Goal: Task Accomplishment & Management: Use online tool/utility

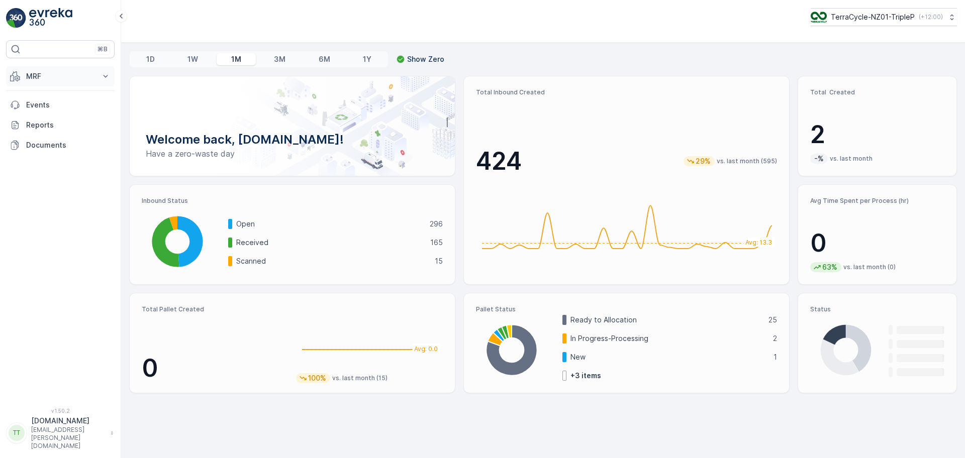
click at [47, 70] on button "MRF" at bounding box center [60, 76] width 109 height 20
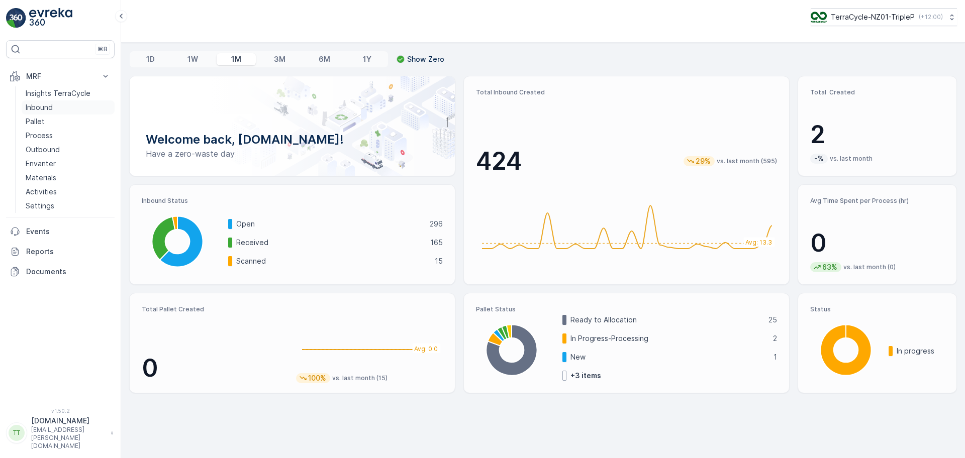
click at [58, 110] on link "Inbound" at bounding box center [68, 107] width 93 height 14
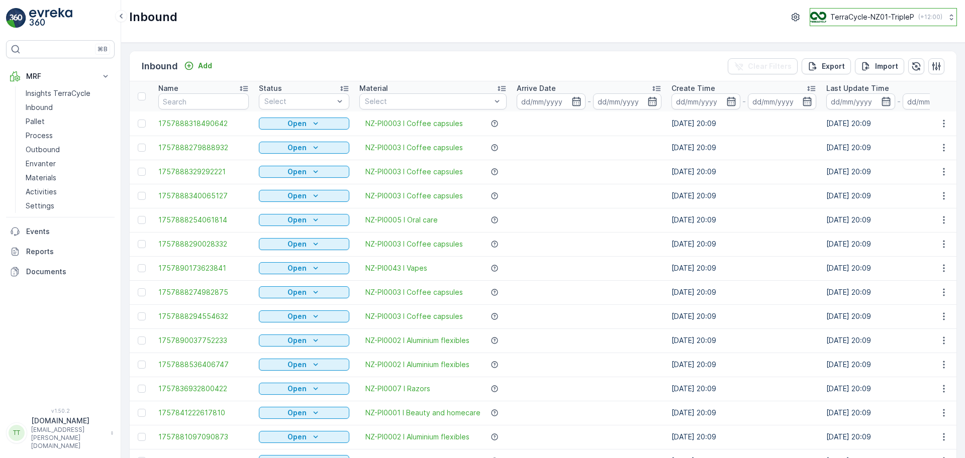
click at [890, 19] on p "TerraCycle-NZ01-TripleP" at bounding box center [872, 17] width 84 height 10
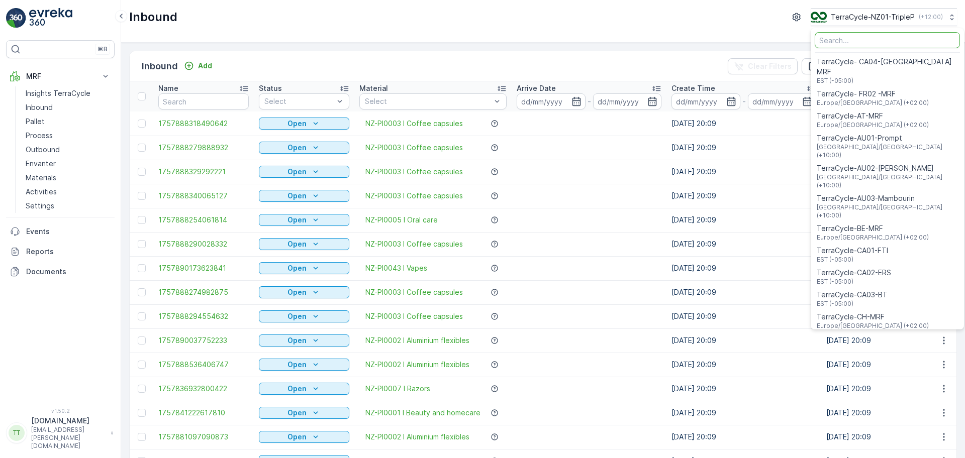
click at [870, 43] on input "Menu" at bounding box center [886, 40] width 145 height 16
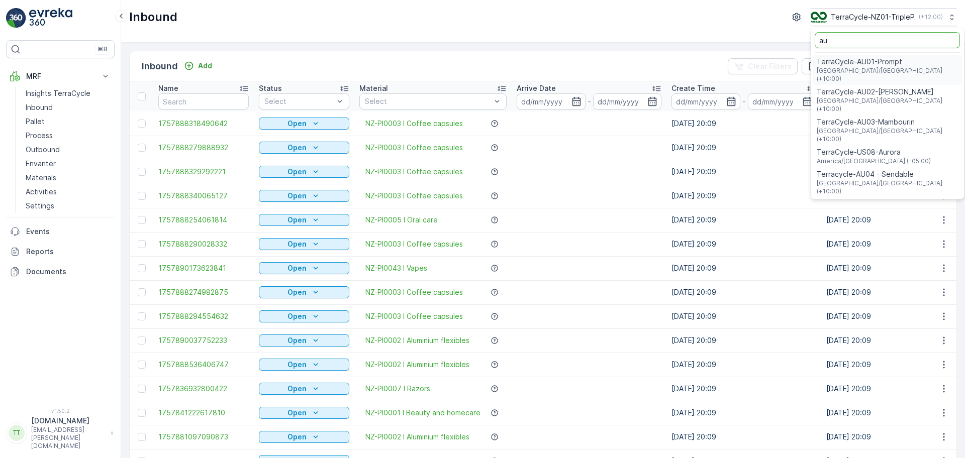
type input "au"
click at [887, 69] on span "Australia/Sydney (+10:00)" at bounding box center [886, 75] width 141 height 16
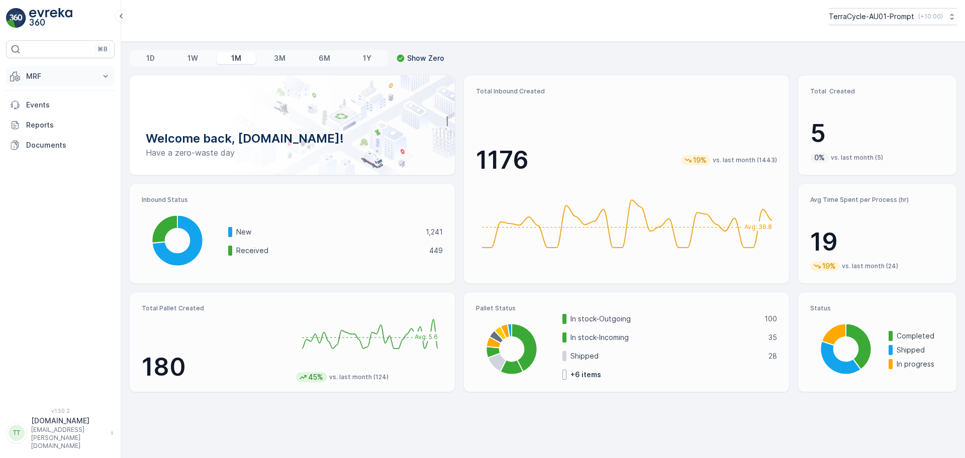
click at [38, 77] on p "MRF" at bounding box center [60, 76] width 68 height 10
click at [52, 111] on p "Inbound" at bounding box center [39, 107] width 27 height 10
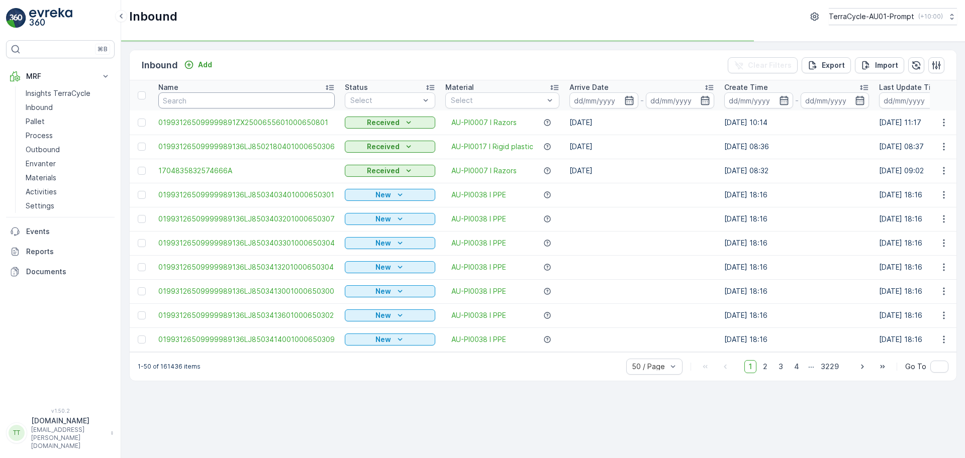
click at [254, 101] on input "text" at bounding box center [246, 100] width 176 height 16
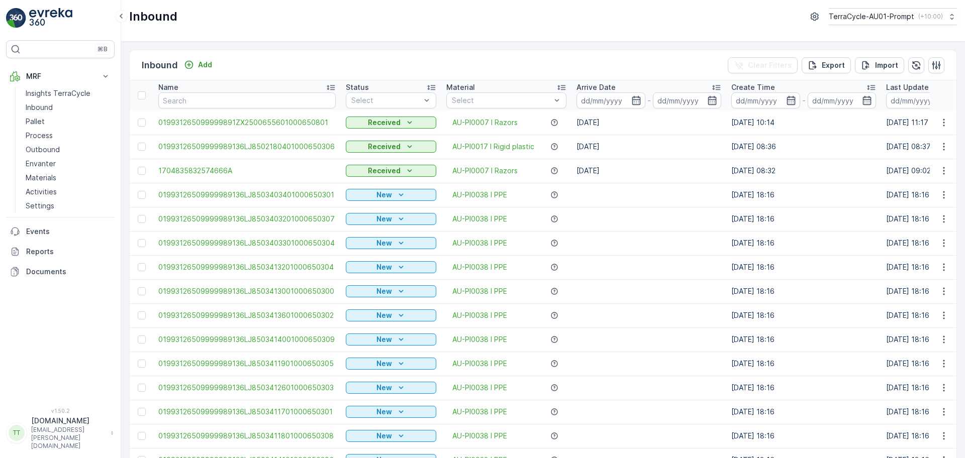
click at [485, 91] on div "Material" at bounding box center [506, 87] width 120 height 10
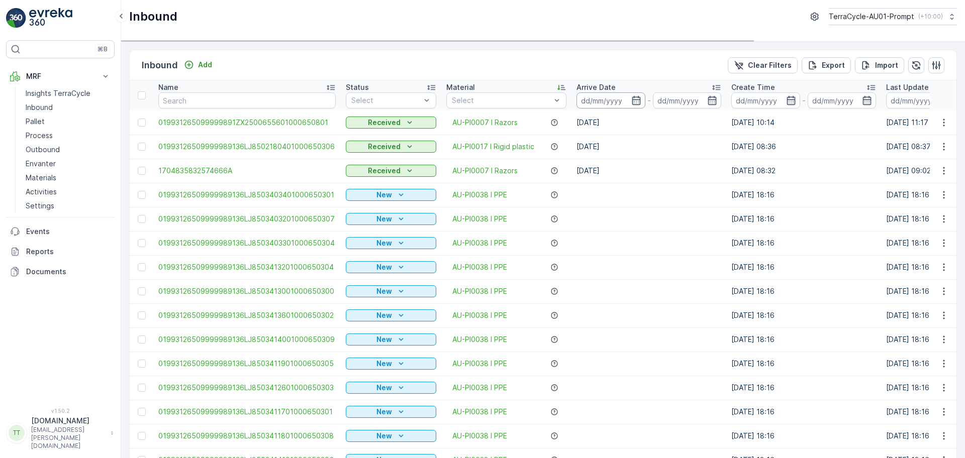
click at [610, 97] on input at bounding box center [610, 100] width 69 height 16
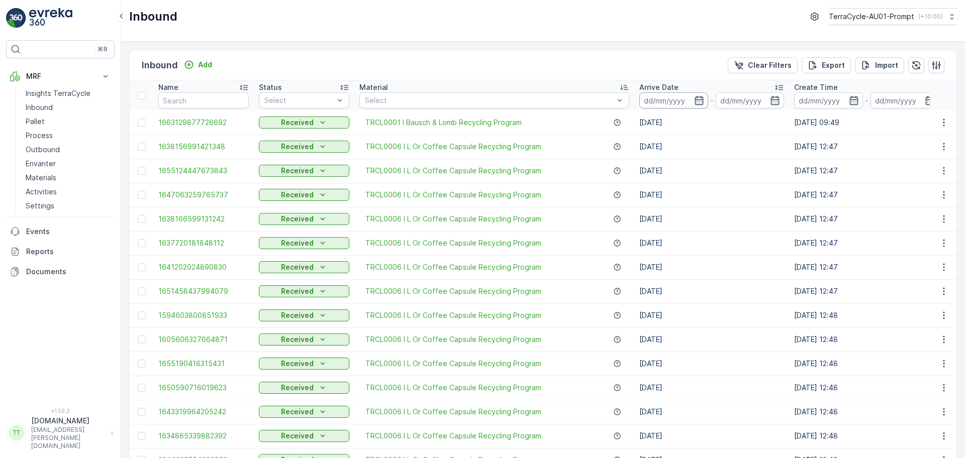
click at [666, 98] on input at bounding box center [673, 100] width 69 height 16
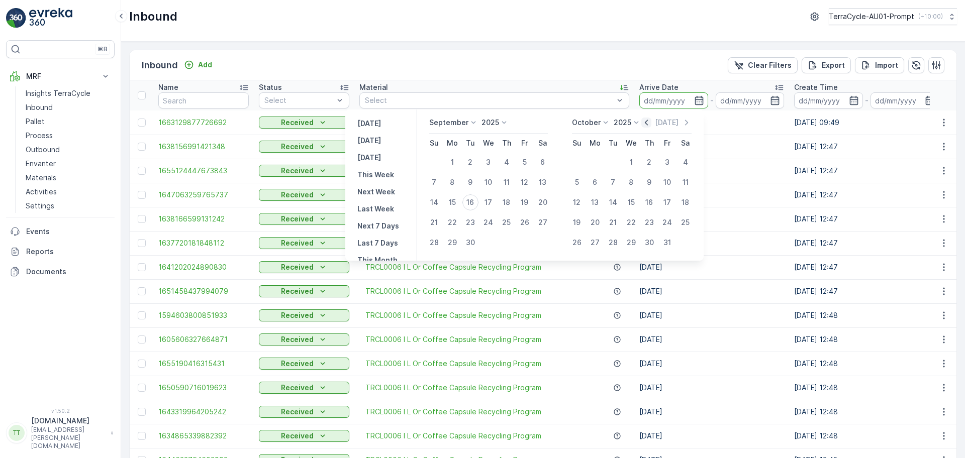
click at [647, 120] on icon "button" at bounding box center [646, 123] width 10 height 10
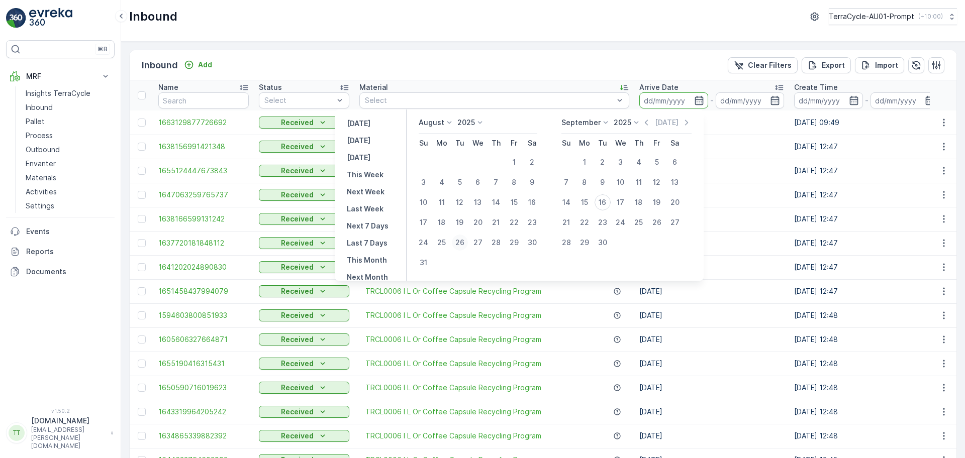
click at [467, 245] on div "26" at bounding box center [460, 243] width 16 height 16
type input "26.08.2025"
click at [590, 202] on div "15" at bounding box center [584, 202] width 16 height 16
type input "[DATE]"
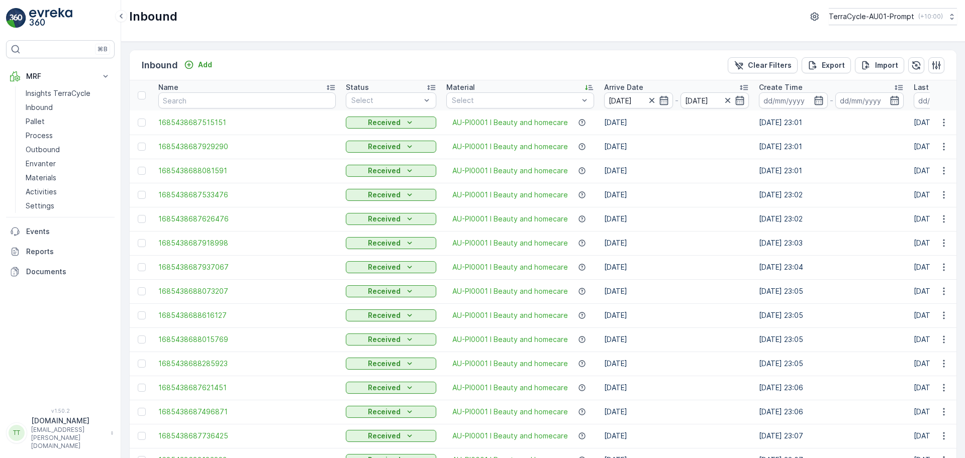
click at [584, 87] on icon at bounding box center [589, 87] width 10 height 10
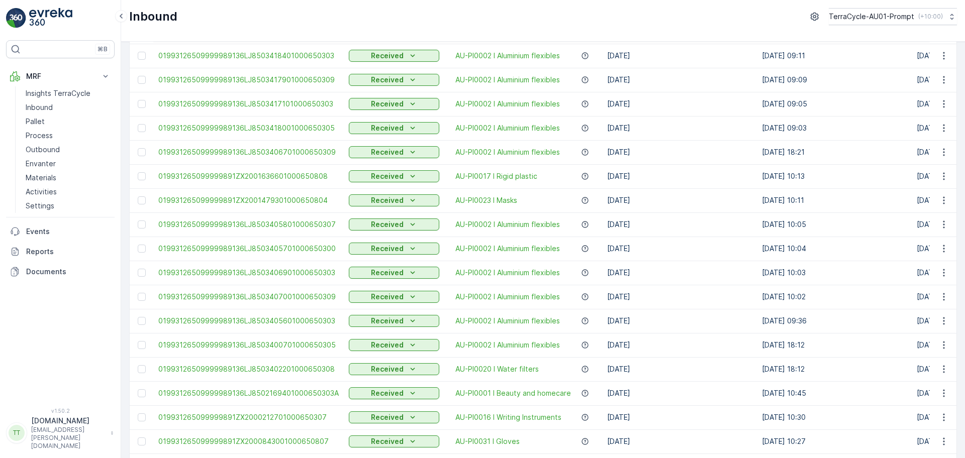
scroll to position [901, 0]
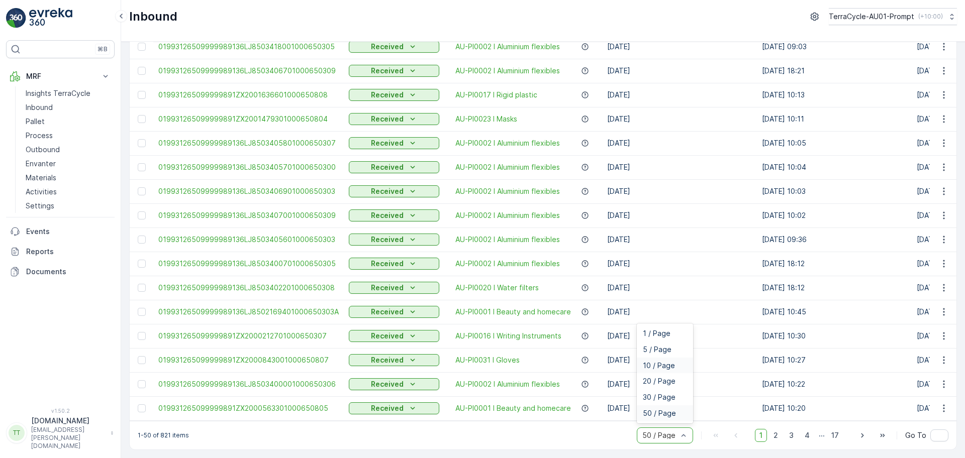
click at [663, 368] on span "10 / Page" at bounding box center [659, 366] width 32 height 8
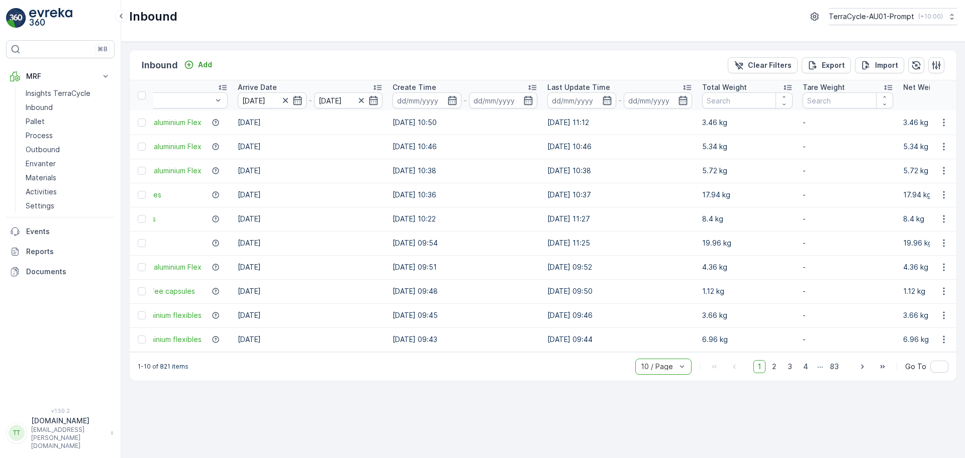
scroll to position [0, 926]
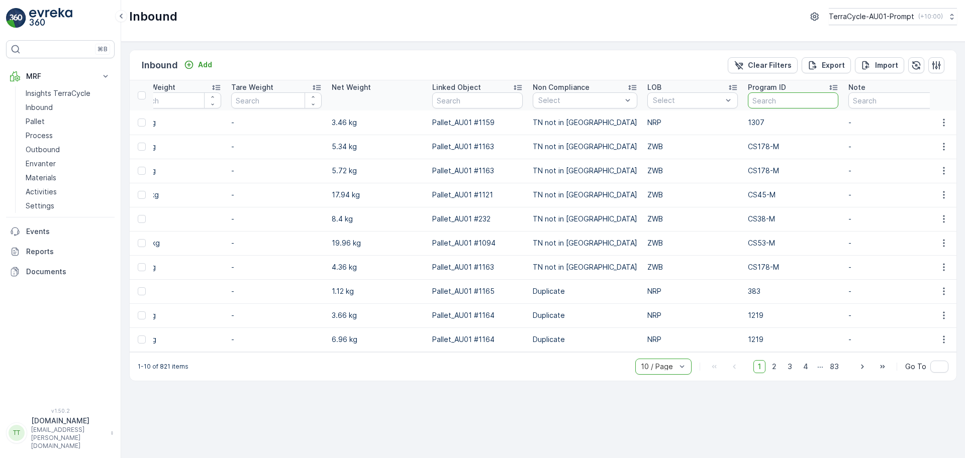
click at [773, 96] on input "text" at bounding box center [793, 100] width 90 height 16
click at [820, 65] on div "Export" at bounding box center [825, 65] width 37 height 10
click at [819, 61] on span "reports" at bounding box center [875, 60] width 136 height 11
click at [50, 228] on p "Events" at bounding box center [68, 232] width 84 height 10
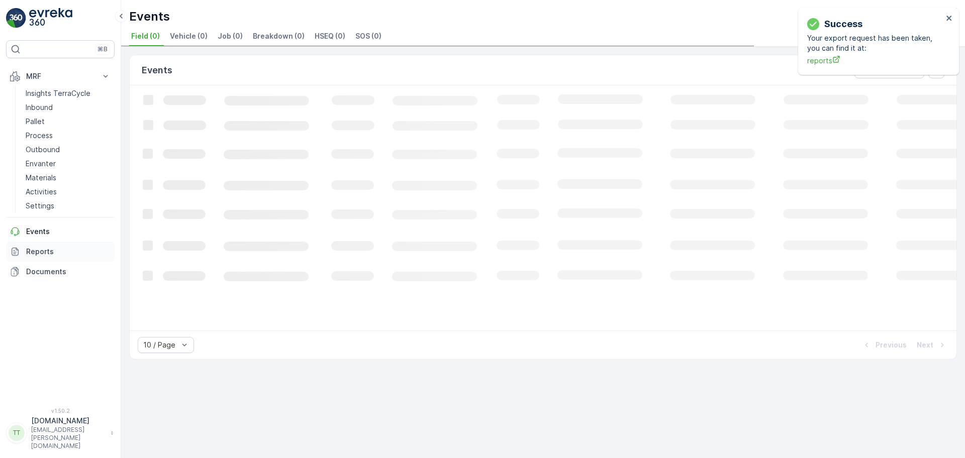
click at [39, 248] on p "Reports" at bounding box center [68, 252] width 84 height 10
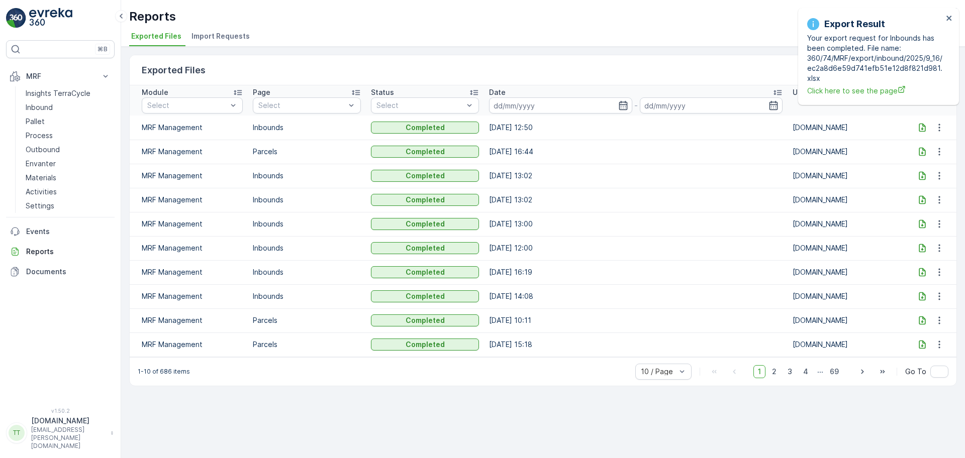
click at [921, 130] on icon at bounding box center [922, 127] width 7 height 9
click at [951, 17] on icon "close" at bounding box center [948, 18] width 5 height 5
click at [896, 19] on div "Success Your export request has been taken, you can find it at: reports" at bounding box center [878, 41] width 161 height 67
click at [888, 14] on div "Success Your export request has been taken, you can find it at: reports" at bounding box center [875, 41] width 142 height 55
click at [947, 19] on icon "close" at bounding box center [948, 18] width 5 height 5
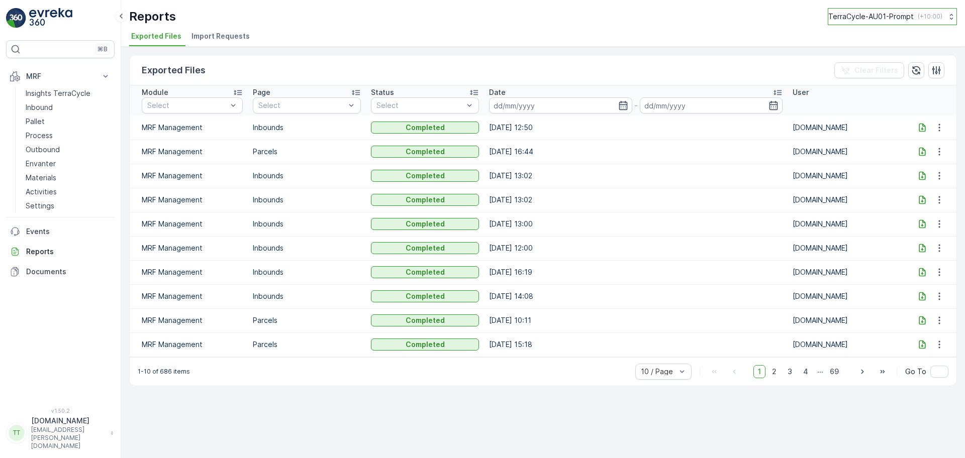
click at [888, 22] on button "TerraCycle-AU01-Prompt ( +10:00 )" at bounding box center [891, 16] width 129 height 17
type input "NZ"
click at [883, 72] on span "NZ (+12:00)" at bounding box center [877, 70] width 84 height 8
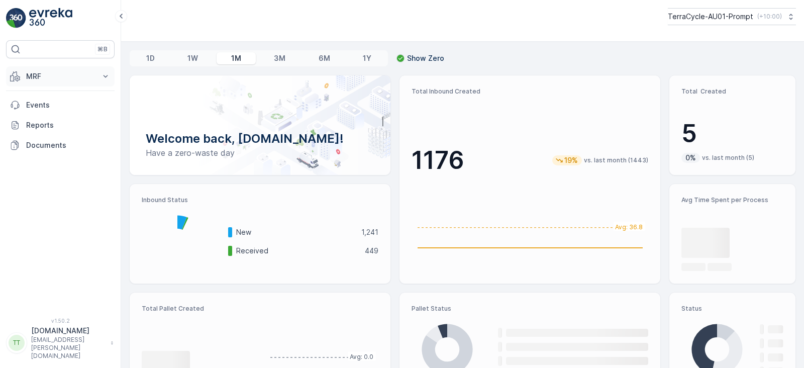
click at [85, 73] on p "MRF" at bounding box center [60, 76] width 68 height 10
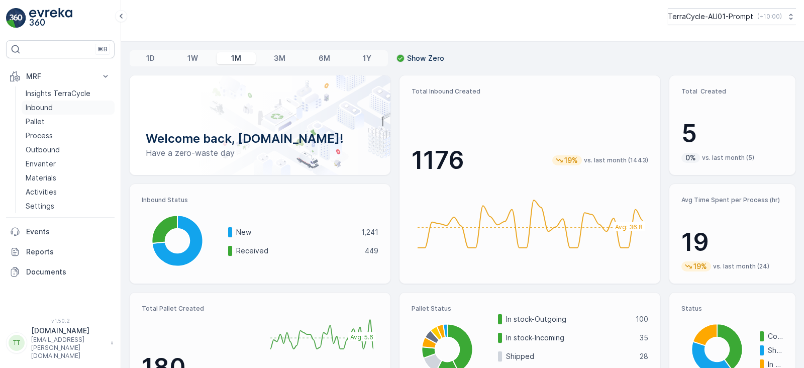
click at [43, 106] on p "Inbound" at bounding box center [39, 107] width 27 height 10
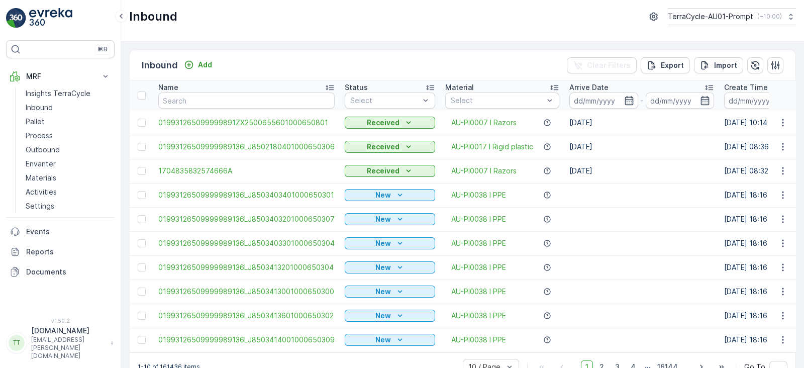
click at [219, 109] on th "Name" at bounding box center [246, 95] width 186 height 30
click at [209, 98] on input "text" at bounding box center [246, 100] width 176 height 16
paste input "019931265099999891ZX2501644301000655004"
type input "019931265099999891ZX2501644301000655004"
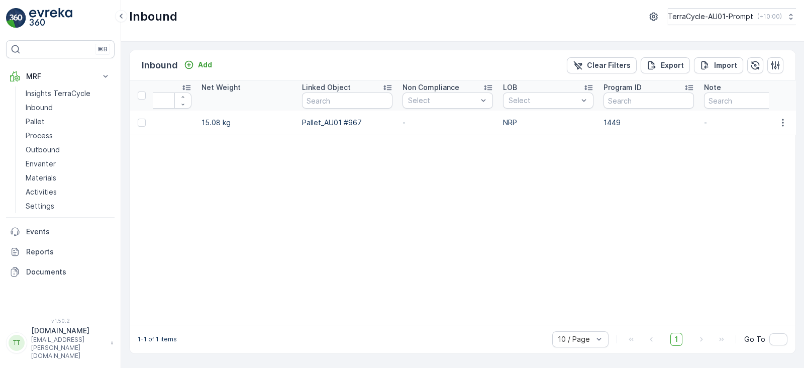
scroll to position [0, 1031]
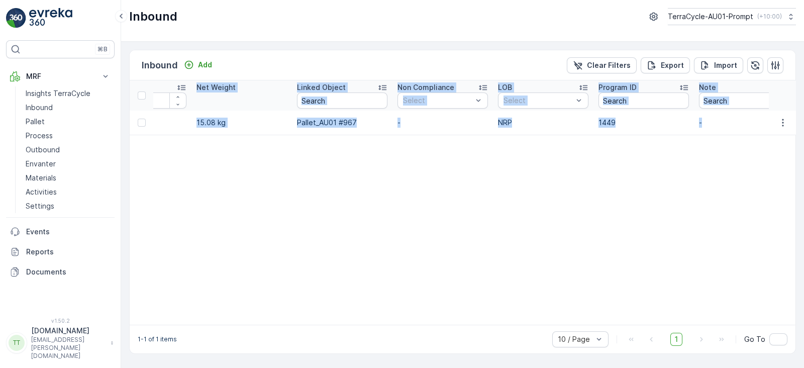
drag, startPoint x: 572, startPoint y: 324, endPoint x: 250, endPoint y: 325, distance: 322.1
click at [250, 325] on div "Name 019931265099999891ZX2501644301000655004 Status Select Material Select Arri…" at bounding box center [463, 202] width 666 height 244
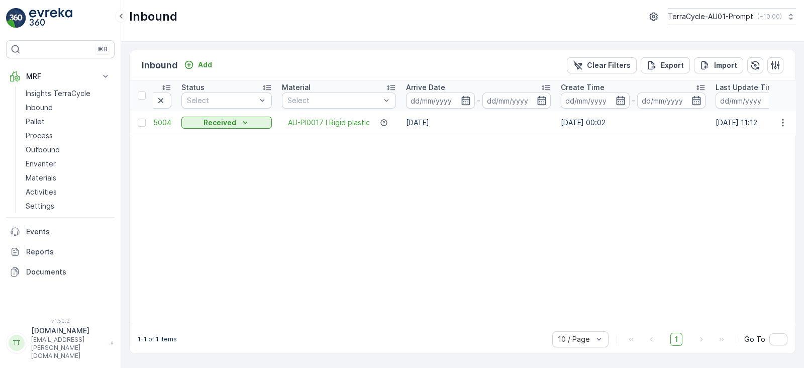
scroll to position [0, 0]
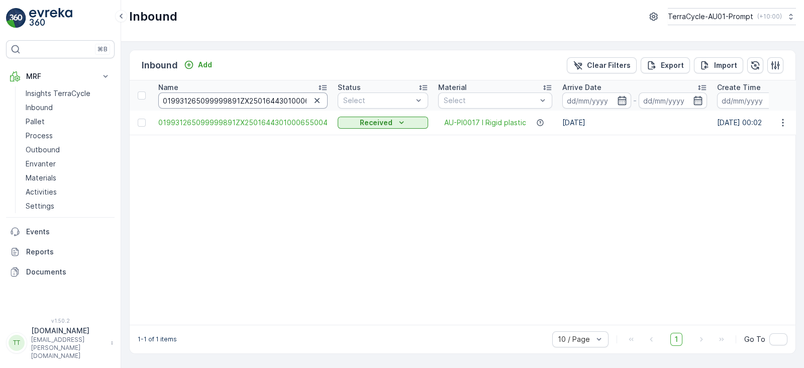
click at [284, 99] on input "019931265099999891ZX2501644301000655004" at bounding box center [242, 100] width 169 height 16
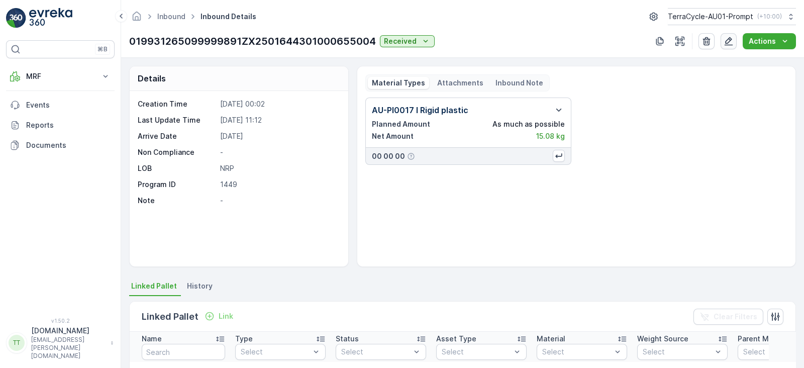
click at [730, 42] on icon "button" at bounding box center [728, 41] width 9 height 9
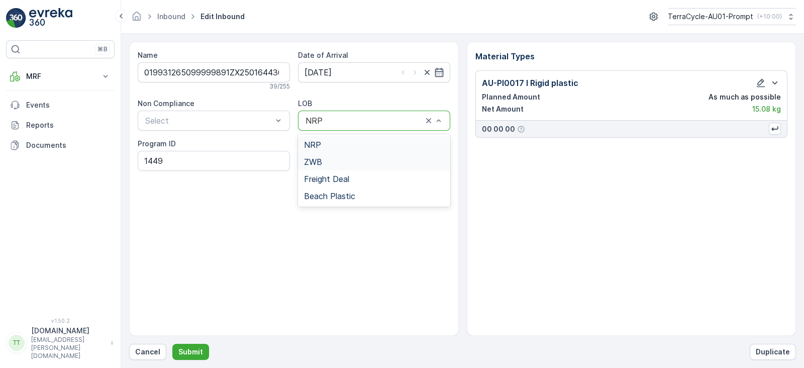
click at [327, 157] on div "ZWB" at bounding box center [374, 161] width 140 height 9
click at [196, 348] on p "Submit" at bounding box center [190, 352] width 25 height 10
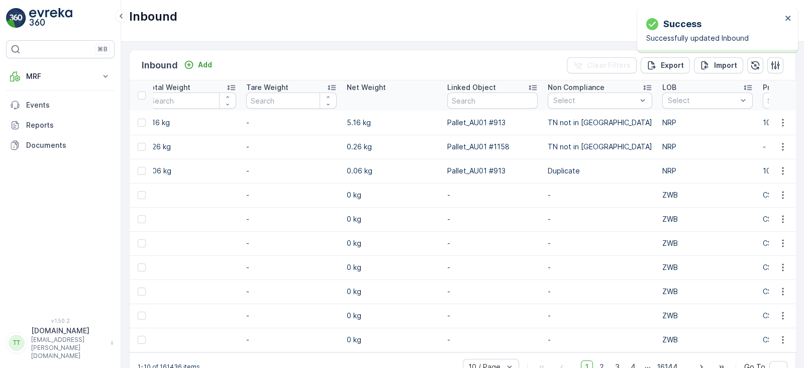
scroll to position [0, 1064]
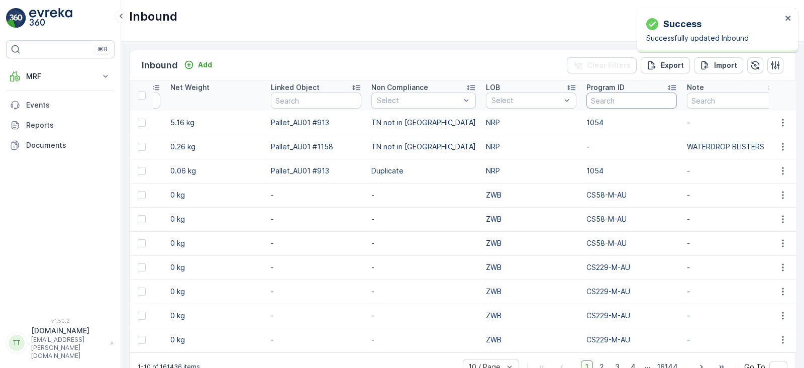
click at [595, 99] on input "text" at bounding box center [631, 100] width 90 height 16
type input "1449"
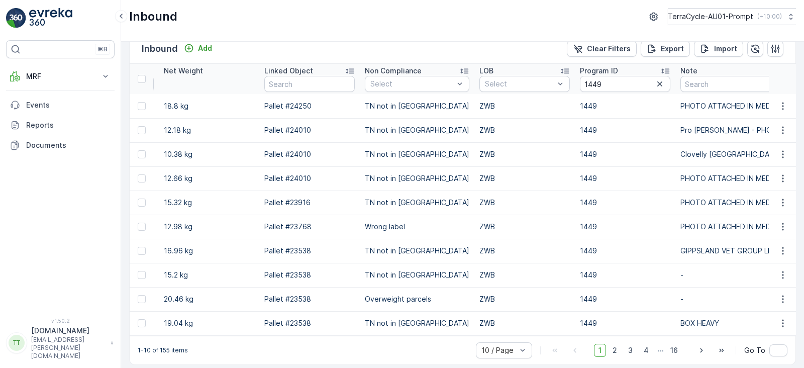
scroll to position [26, 0]
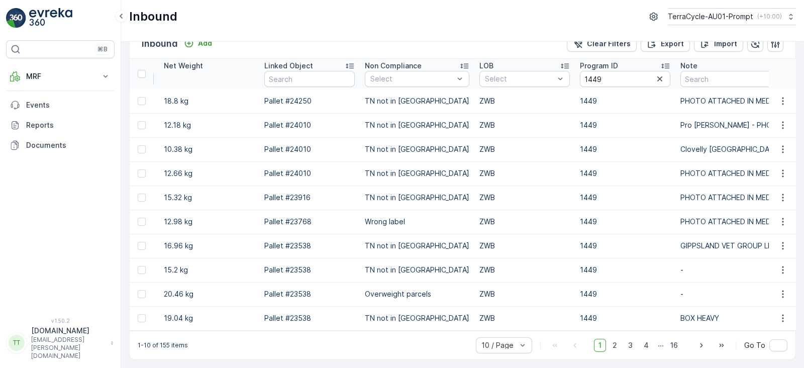
click at [560, 61] on icon at bounding box center [565, 66] width 10 height 10
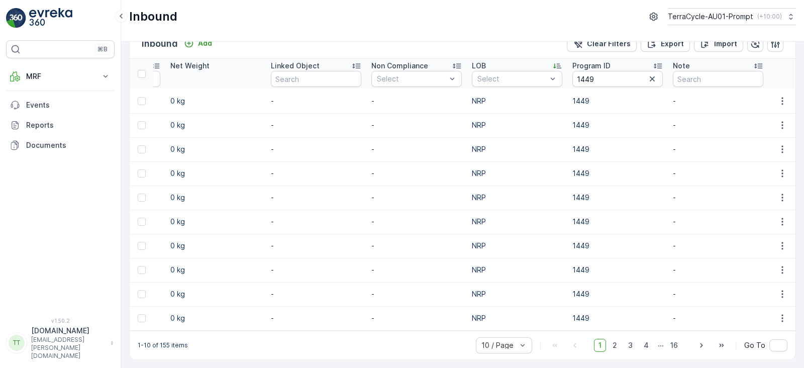
scroll to position [0, 1055]
click at [534, 325] on td "NRP" at bounding box center [519, 318] width 100 height 24
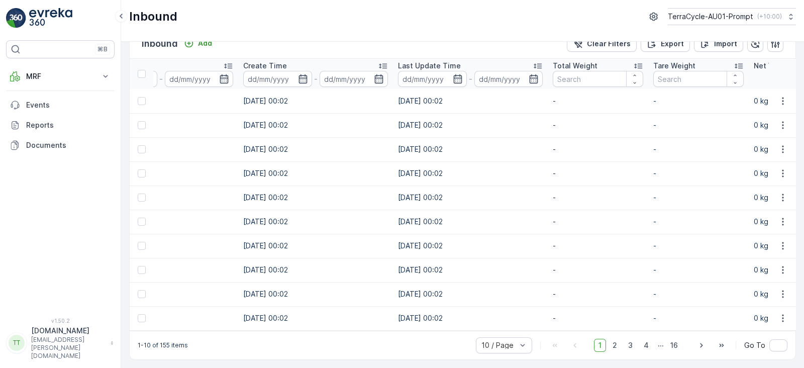
drag, startPoint x: 397, startPoint y: 322, endPoint x: 351, endPoint y: 321, distance: 45.7
click at [351, 321] on tr "019931265099999891ZX2501651001000655003 New AU-PI0017 I Rigid plastic 10.05.202…" at bounding box center [516, 318] width 1723 height 24
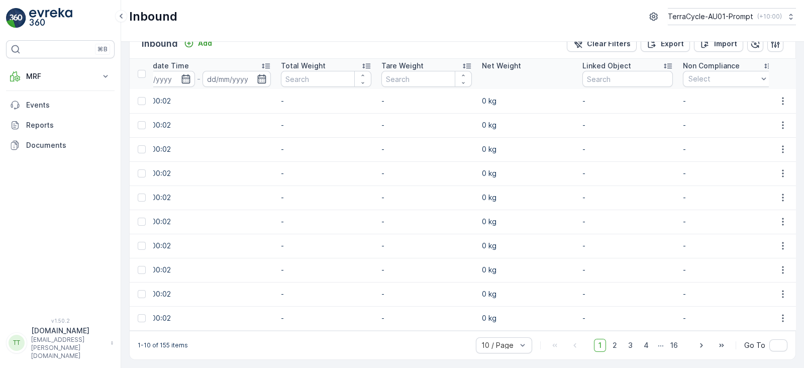
scroll to position [0, 1055]
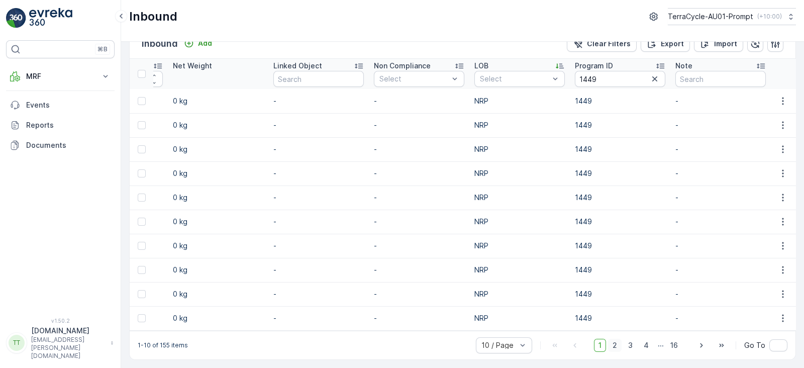
click at [618, 343] on span "2" at bounding box center [615, 345] width 14 height 13
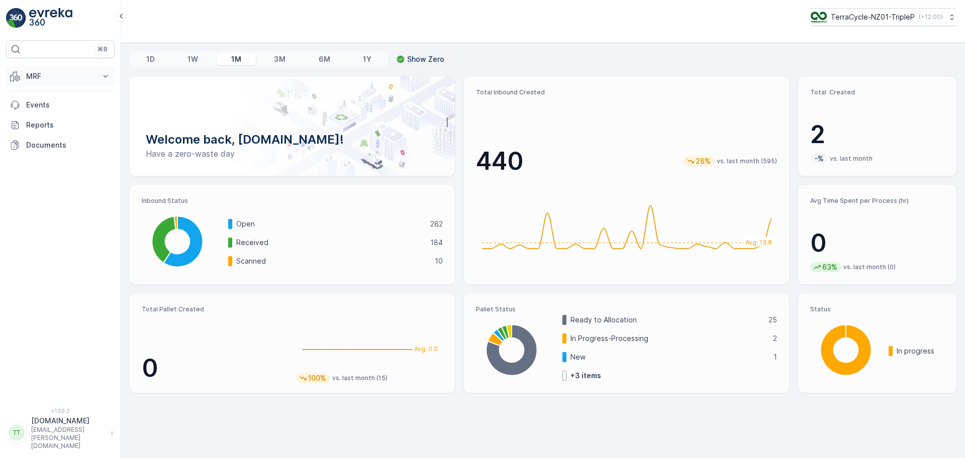
click at [71, 78] on p "MRF" at bounding box center [60, 76] width 68 height 10
click at [65, 107] on link "Inbound" at bounding box center [68, 107] width 93 height 14
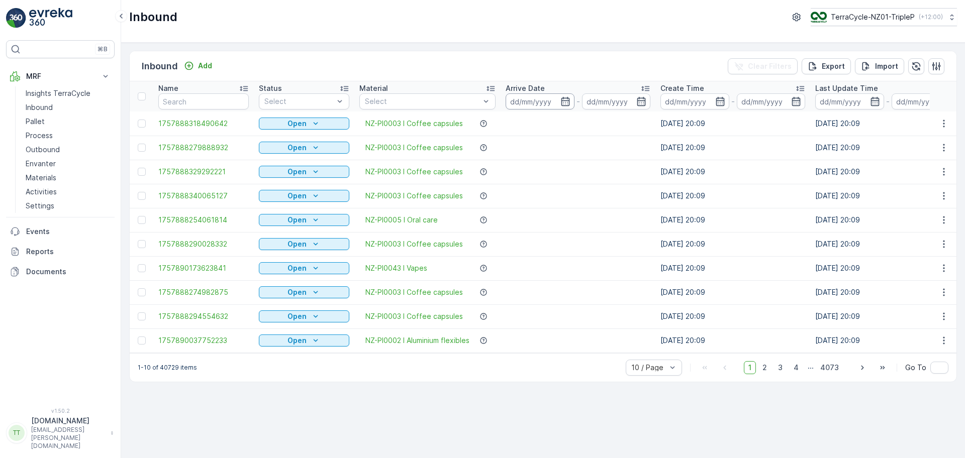
click at [534, 104] on input at bounding box center [539, 101] width 69 height 16
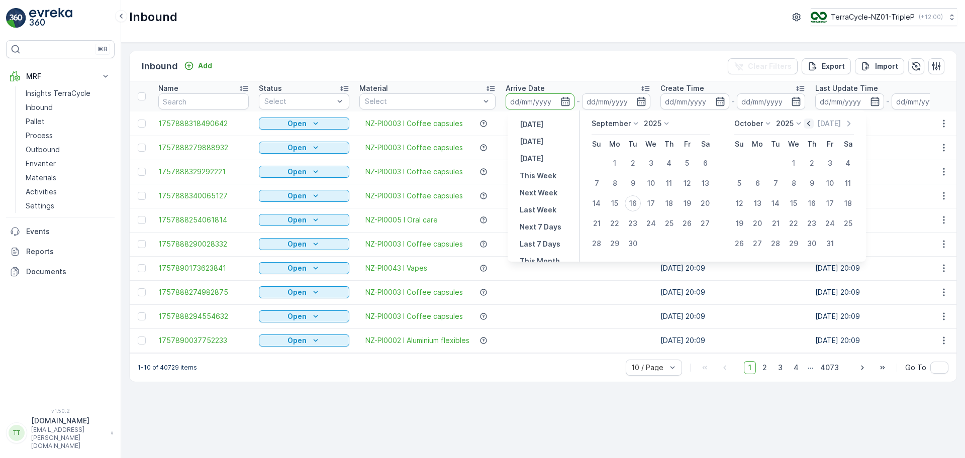
click at [810, 122] on icon "button" at bounding box center [808, 124] width 10 height 10
click at [637, 244] on div "26" at bounding box center [633, 244] width 16 height 16
type input "26.08.2025"
click at [758, 203] on div "15" at bounding box center [757, 203] width 16 height 16
type input "15.09.2025"
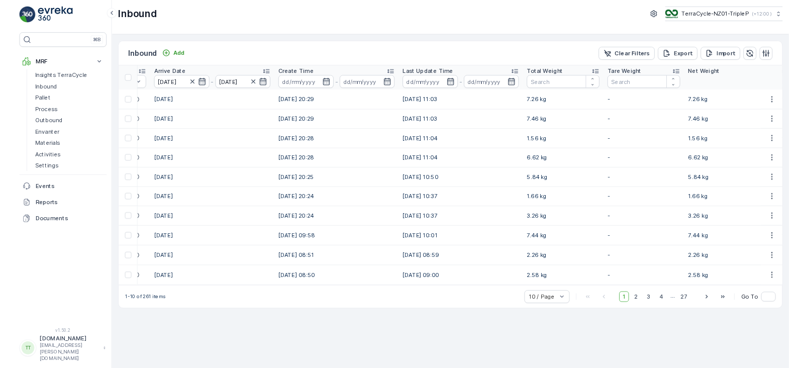
scroll to position [0, 842]
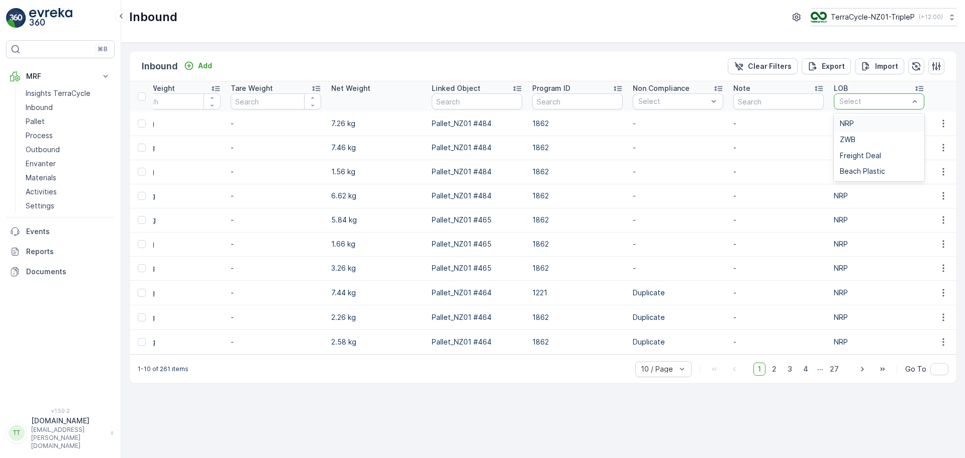
click at [861, 122] on div "NRP" at bounding box center [879, 124] width 78 height 8
click at [835, 65] on p "Export" at bounding box center [832, 66] width 23 height 10
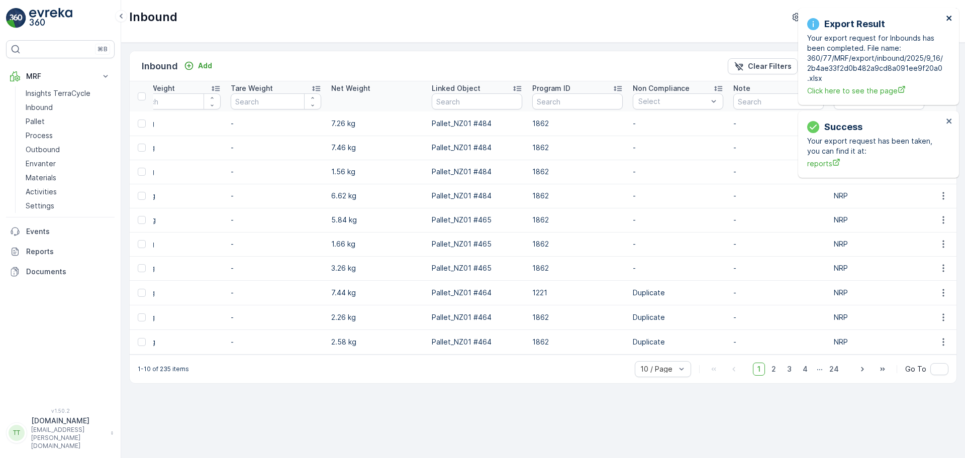
click at [947, 18] on icon "close" at bounding box center [949, 18] width 7 height 8
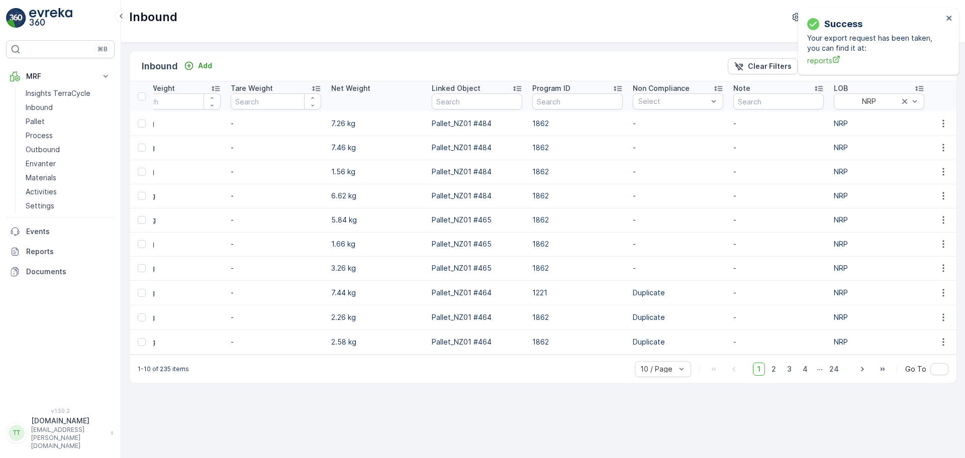
click at [391, 401] on div "Inbound Add Clear Filters Export Import Name Status Select Material Select Arri…" at bounding box center [543, 251] width 844 height 416
click at [61, 248] on p "Reports" at bounding box center [68, 252] width 84 height 10
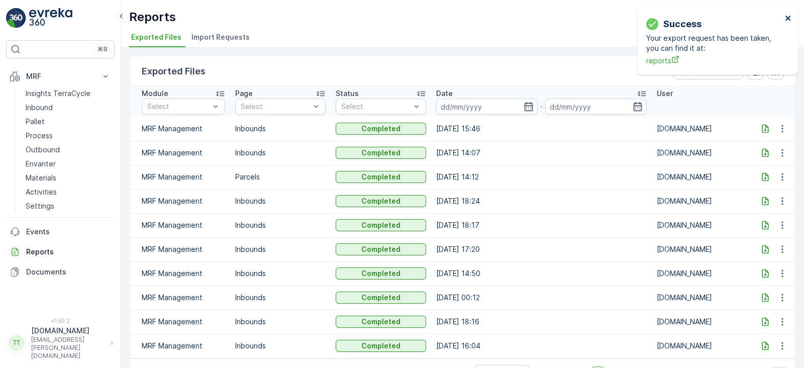
click at [785, 15] on icon "close" at bounding box center [788, 18] width 7 height 8
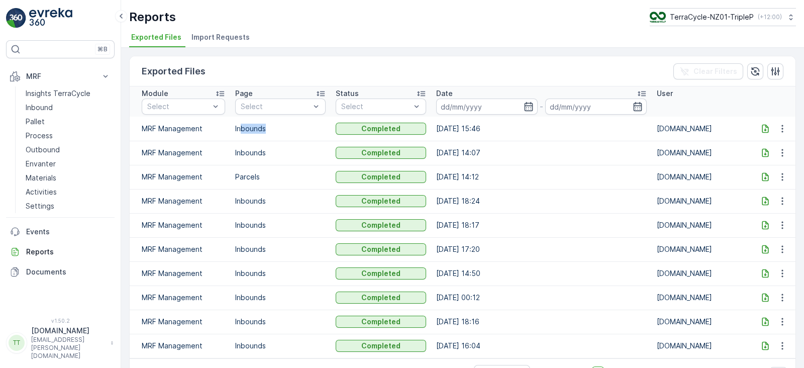
drag, startPoint x: 268, startPoint y: 128, endPoint x: 237, endPoint y: 129, distance: 31.7
click at [237, 128] on p "Inbounds" at bounding box center [280, 129] width 90 height 10
click at [237, 129] on p "Inbounds" at bounding box center [280, 129] width 90 height 10
click at [760, 127] on icon at bounding box center [765, 129] width 10 height 10
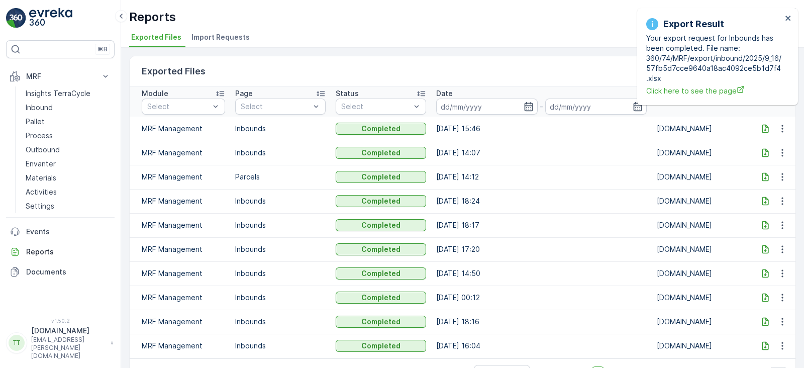
click at [787, 13] on div "Export Result Your export request for Inbounds has been completed. File name: 3…" at bounding box center [717, 56] width 161 height 97
click at [786, 17] on icon "close" at bounding box center [787, 18] width 5 height 5
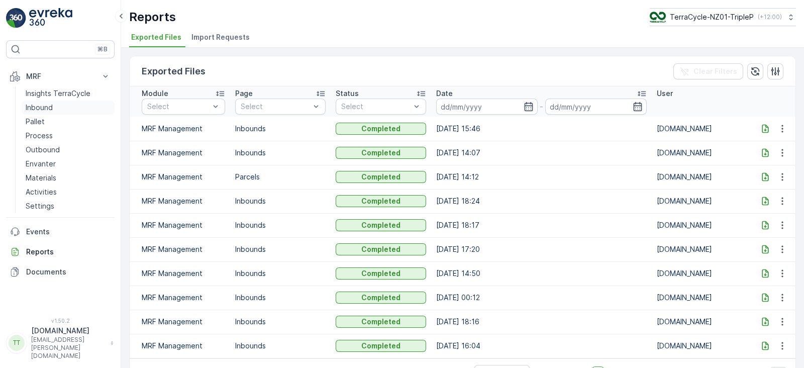
click at [55, 103] on link "Inbound" at bounding box center [68, 107] width 93 height 14
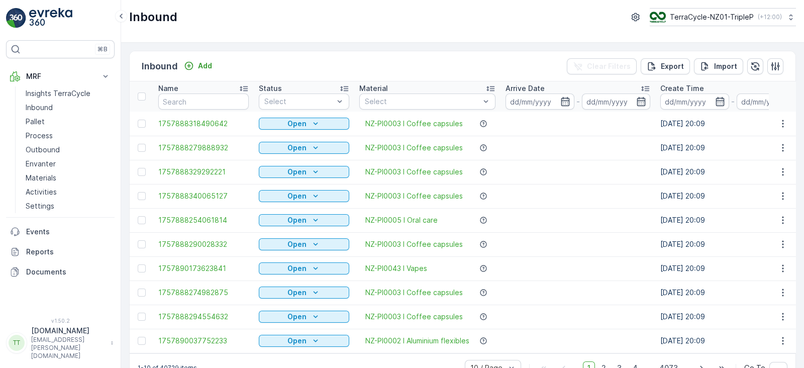
click at [726, 27] on div "Inbound TerraCycle-NZ01-TripleP ( +12:00 )" at bounding box center [462, 21] width 683 height 43
click at [727, 20] on p "TerraCycle-NZ01-TripleP" at bounding box center [711, 17] width 84 height 10
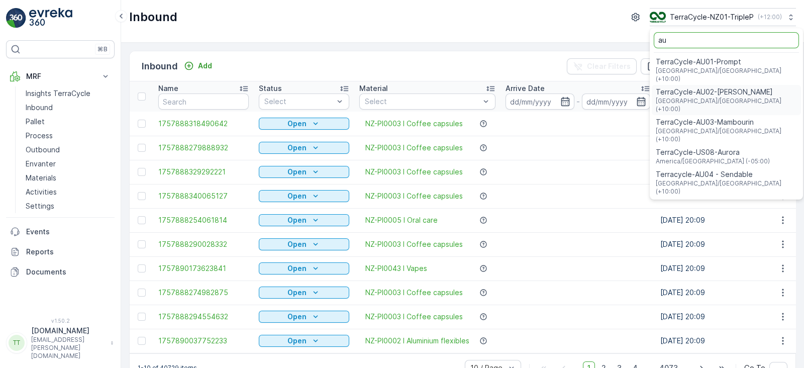
type input "au"
click at [730, 69] on span "Australia/Sydney (+10:00)" at bounding box center [726, 75] width 141 height 16
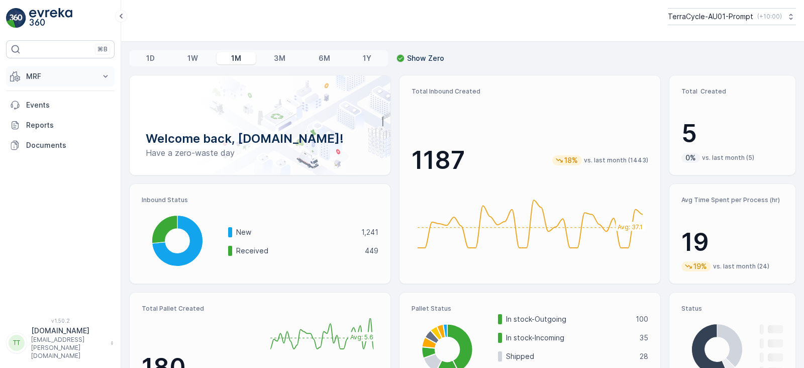
click at [32, 76] on p "MRF" at bounding box center [60, 76] width 68 height 10
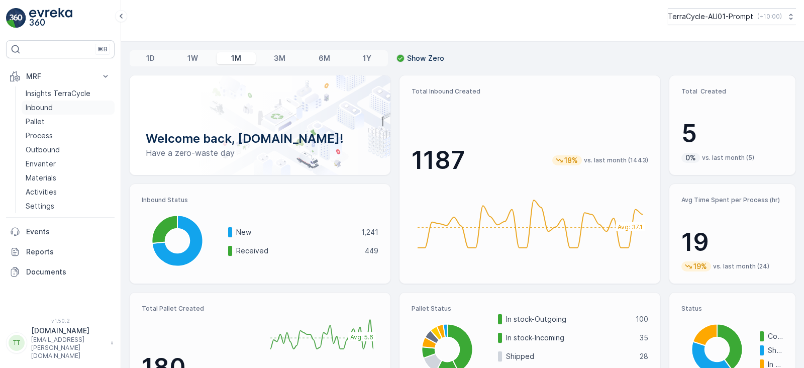
click at [41, 109] on p "Inbound" at bounding box center [39, 107] width 27 height 10
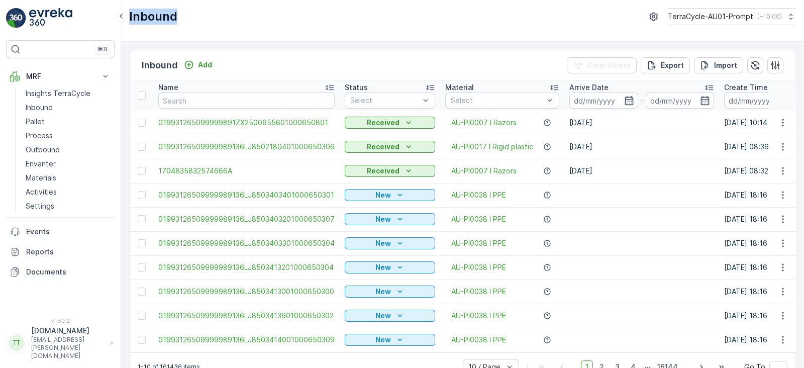
drag, startPoint x: 176, startPoint y: 18, endPoint x: 129, endPoint y: 17, distance: 46.7
click at [129, 17] on p "Inbound" at bounding box center [153, 17] width 48 height 16
click at [581, 99] on input at bounding box center [603, 100] width 69 height 16
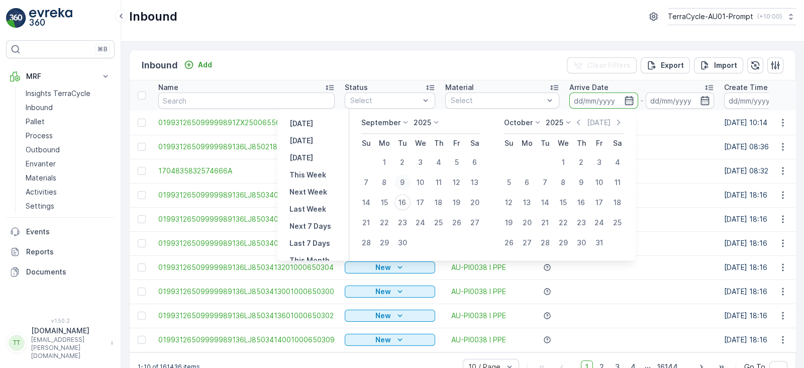
click at [400, 181] on div "9" at bounding box center [402, 182] width 16 height 16
click at [387, 178] on div "8" at bounding box center [384, 182] width 16 height 16
type input "[DATE]"
click at [402, 200] on div "16" at bounding box center [402, 202] width 16 height 16
type input "[DATE]"
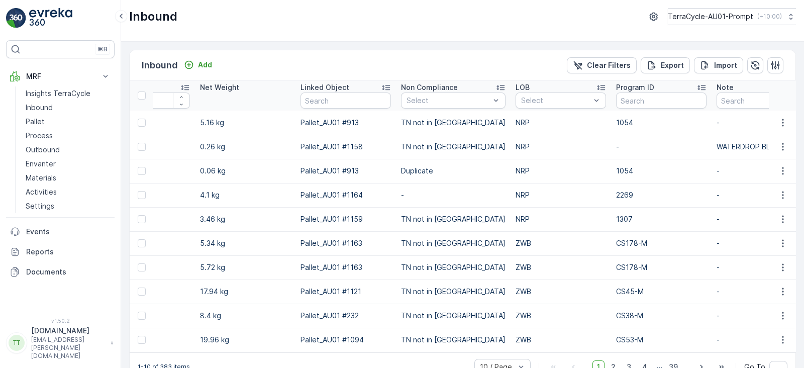
scroll to position [0, 1089]
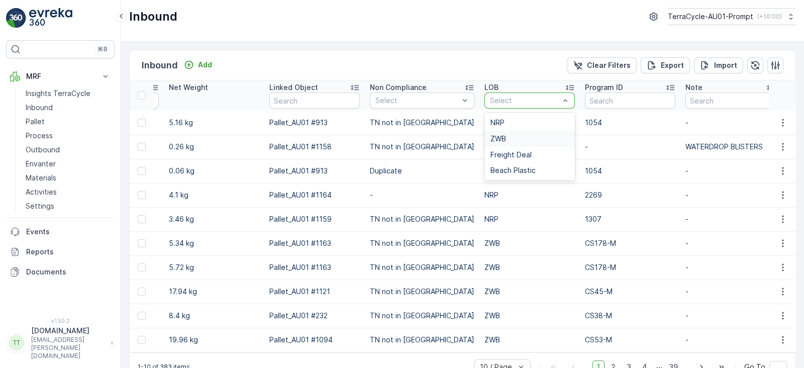
click at [500, 132] on div "ZWB" at bounding box center [529, 139] width 90 height 16
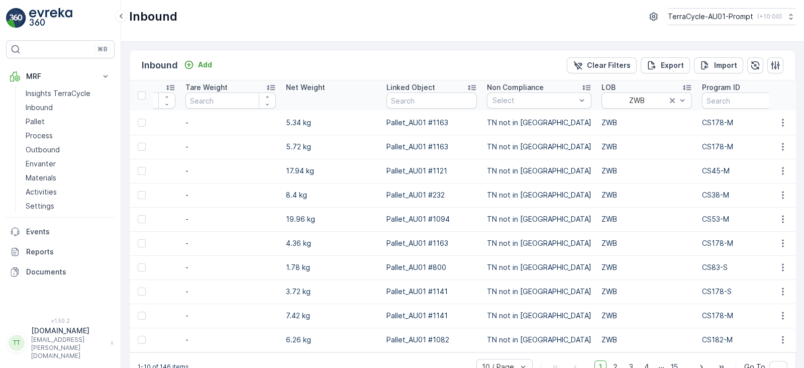
scroll to position [0, 1088]
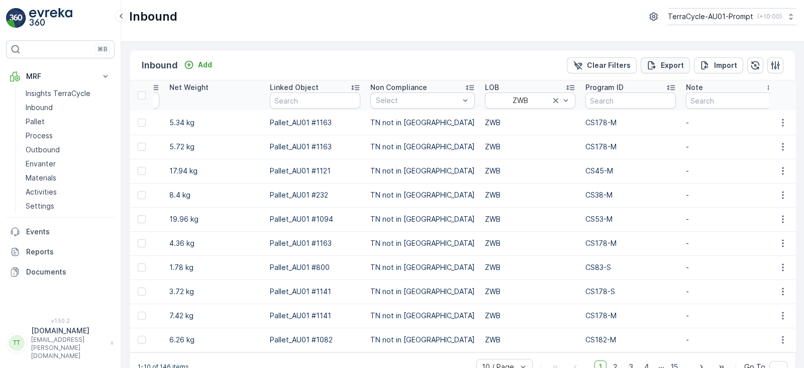
click at [666, 65] on p "Export" at bounding box center [672, 65] width 23 height 10
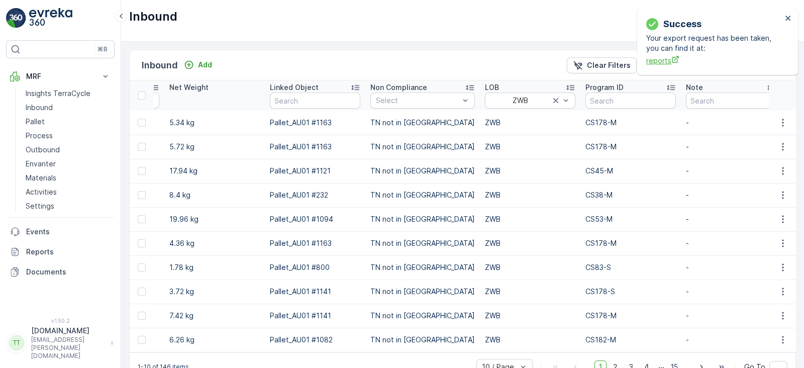
click at [659, 61] on span "reports" at bounding box center [714, 60] width 136 height 11
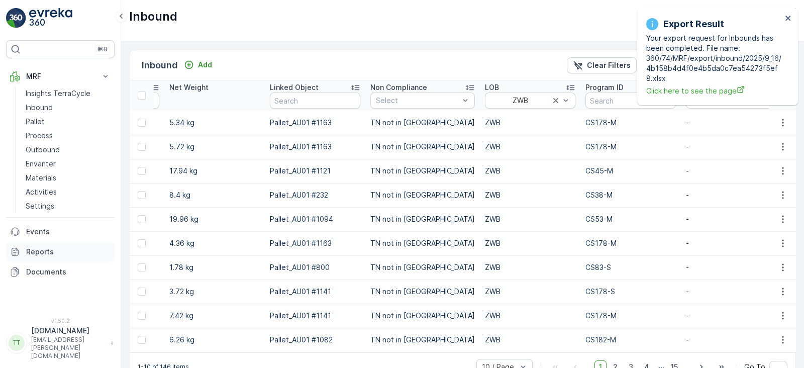
click at [41, 252] on p "Reports" at bounding box center [68, 252] width 84 height 10
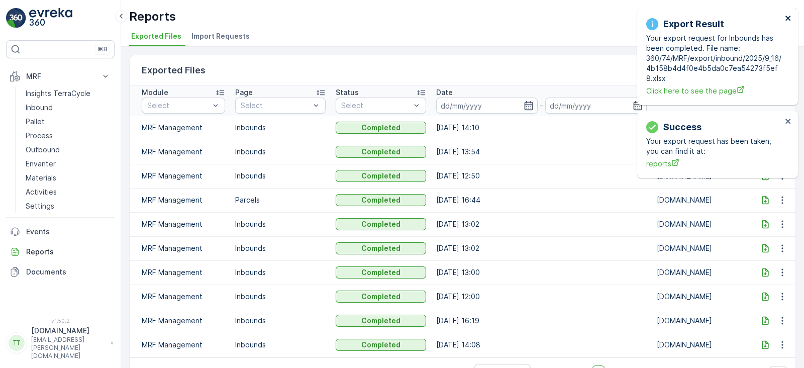
click at [786, 18] on icon "close" at bounding box center [788, 18] width 7 height 8
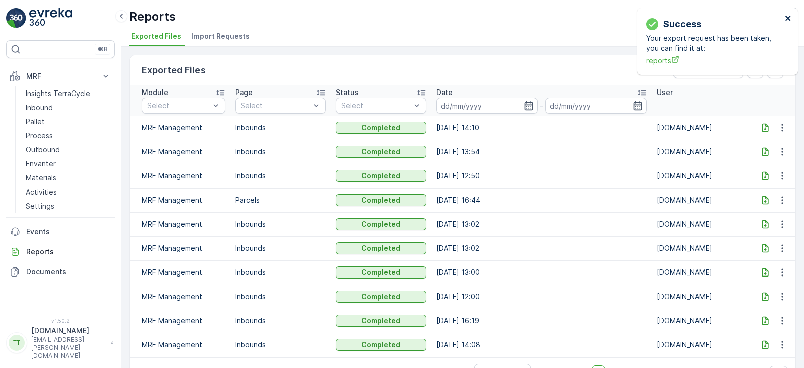
click at [790, 20] on icon "close" at bounding box center [787, 18] width 5 height 5
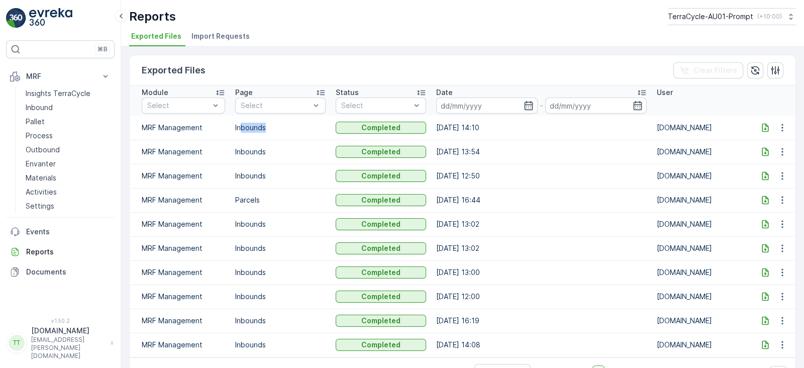
drag, startPoint x: 263, startPoint y: 126, endPoint x: 239, endPoint y: 126, distance: 23.6
click at [239, 126] on p "Inbounds" at bounding box center [280, 128] width 90 height 10
drag, startPoint x: 234, startPoint y: 126, endPoint x: 273, endPoint y: 132, distance: 40.1
click at [273, 132] on td "Inbounds" at bounding box center [280, 128] width 100 height 24
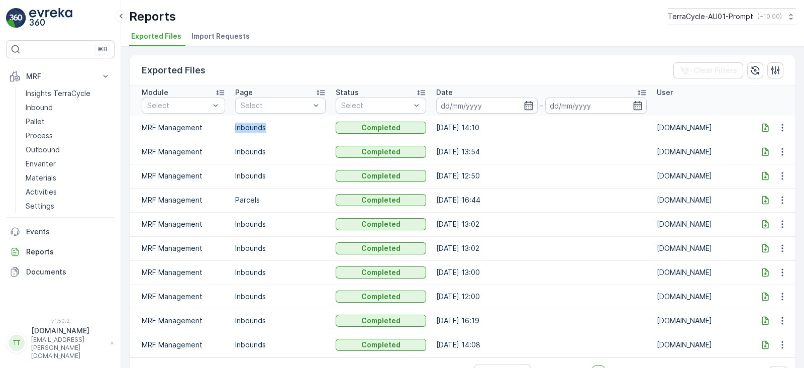
click at [273, 132] on td "Inbounds" at bounding box center [280, 128] width 100 height 24
drag, startPoint x: 259, startPoint y: 125, endPoint x: 243, endPoint y: 127, distance: 16.6
click at [243, 127] on p "Inbounds" at bounding box center [280, 128] width 90 height 10
drag, startPoint x: 237, startPoint y: 127, endPoint x: 271, endPoint y: 130, distance: 34.8
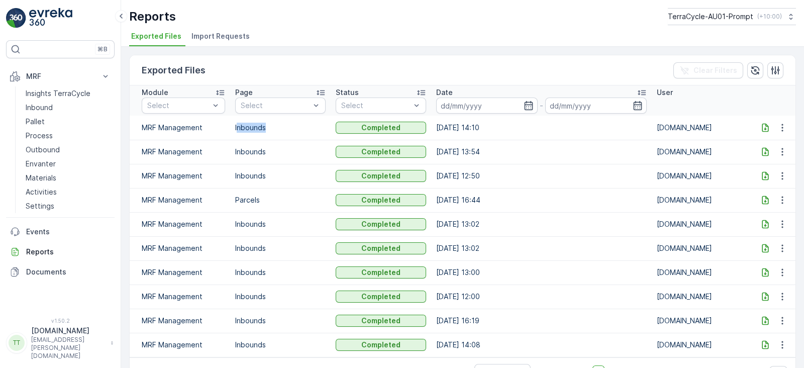
click at [271, 130] on p "Inbounds" at bounding box center [280, 128] width 90 height 10
click at [764, 124] on icon at bounding box center [765, 128] width 10 height 10
click at [717, 23] on button "TerraCycle-AU01-Prompt ( +10:00 )" at bounding box center [731, 16] width 129 height 17
type input "trip"
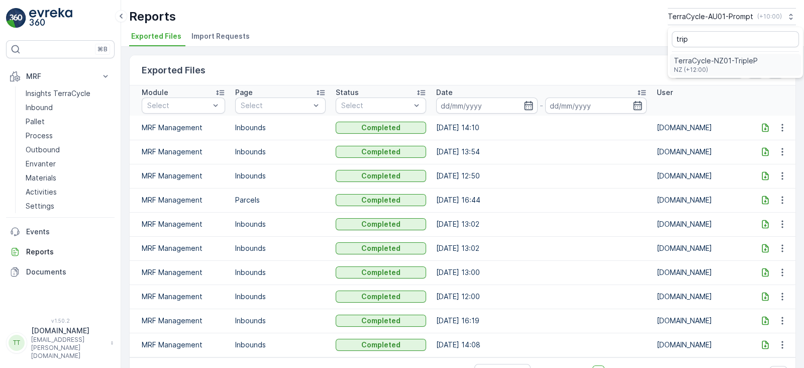
click at [730, 69] on span "NZ (+12:00)" at bounding box center [716, 70] width 84 height 8
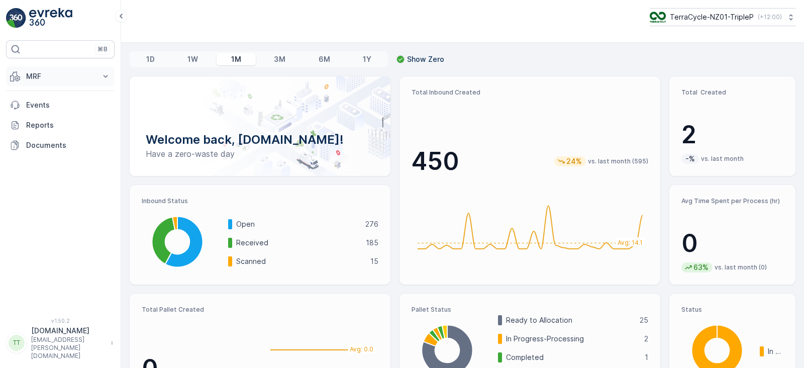
click at [42, 74] on p "MRF" at bounding box center [60, 76] width 68 height 10
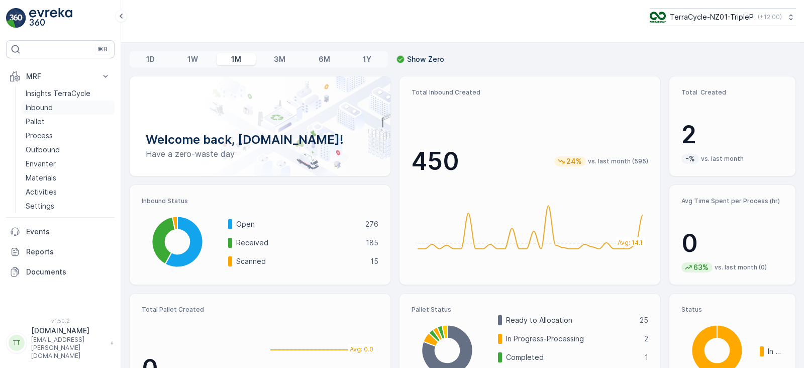
click at [33, 104] on p "Inbound" at bounding box center [39, 107] width 27 height 10
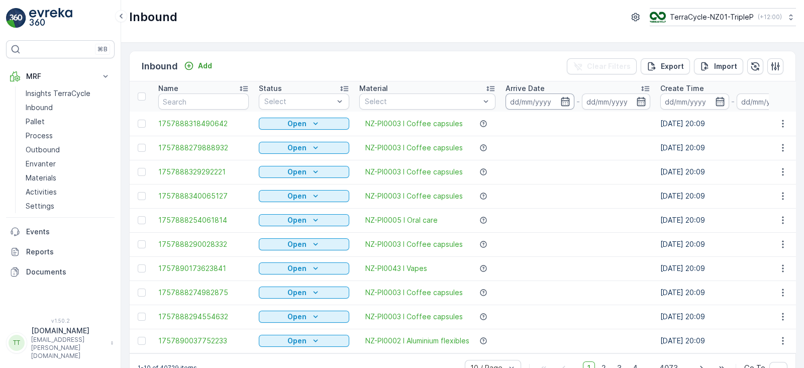
click at [535, 99] on input at bounding box center [539, 101] width 69 height 16
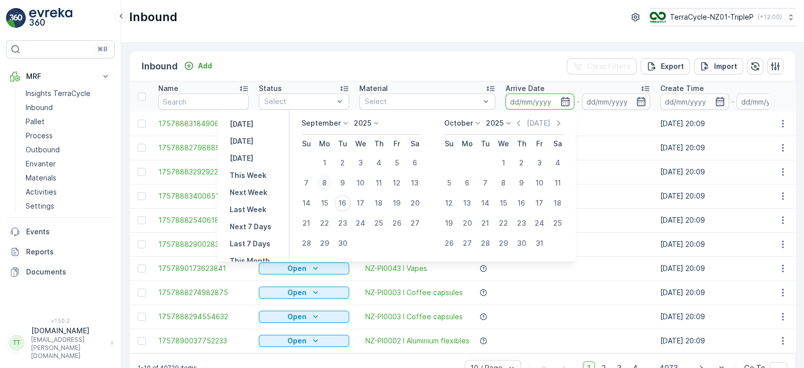
click at [323, 182] on div "8" at bounding box center [325, 183] width 16 height 16
type input "[DATE]"
click at [343, 201] on div "16" at bounding box center [343, 203] width 16 height 16
type input "[DATE]"
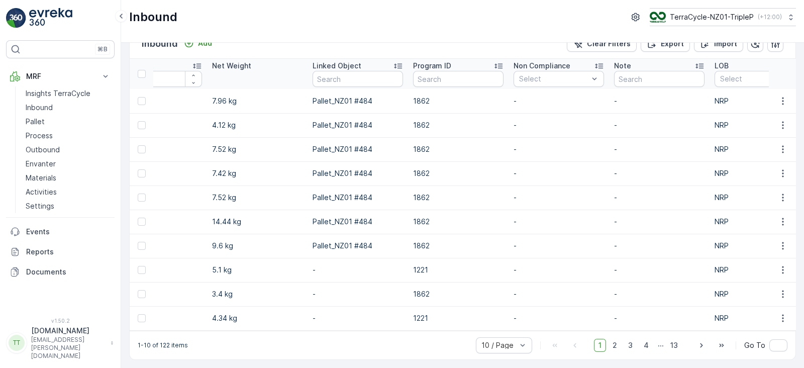
scroll to position [0, 1004]
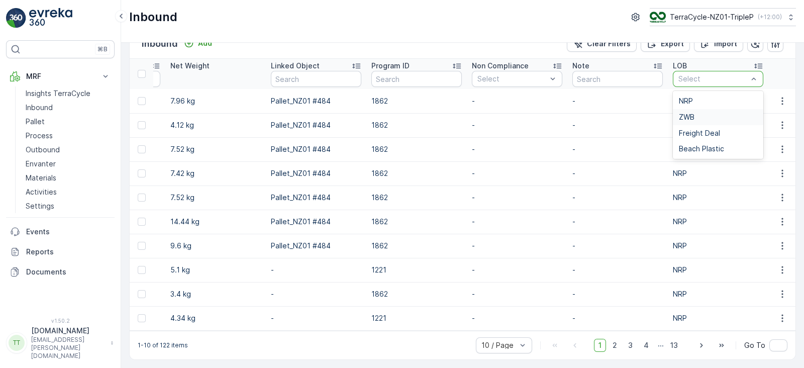
click at [690, 113] on span "ZWB" at bounding box center [687, 117] width 16 height 8
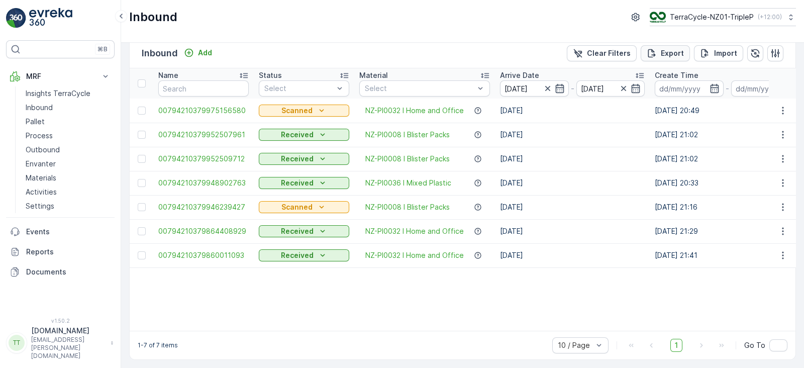
click at [652, 49] on icon "Export" at bounding box center [652, 53] width 10 height 10
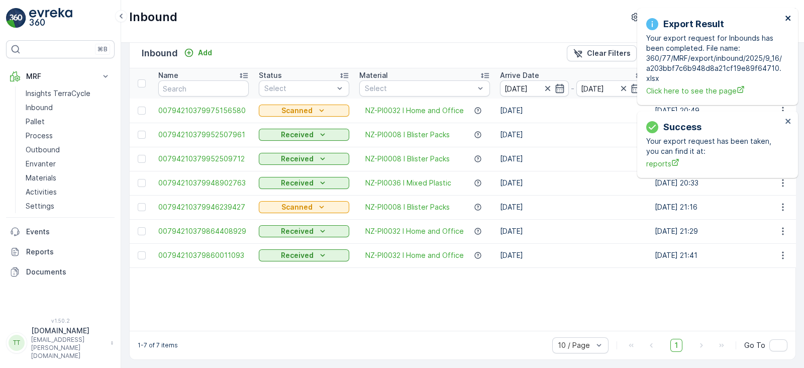
click at [786, 21] on icon "close" at bounding box center [788, 18] width 7 height 8
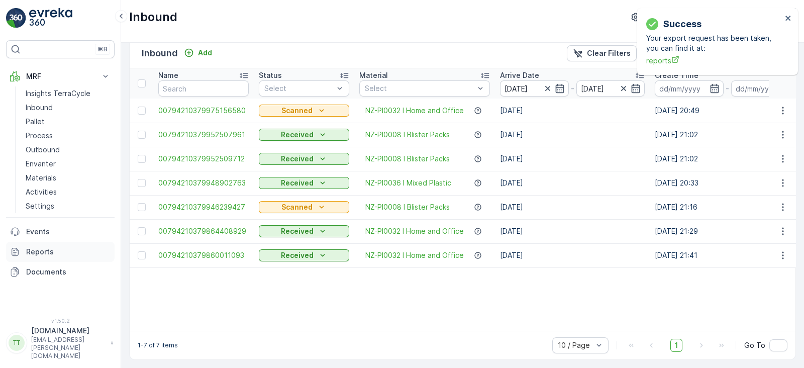
click at [43, 250] on p "Reports" at bounding box center [68, 252] width 84 height 10
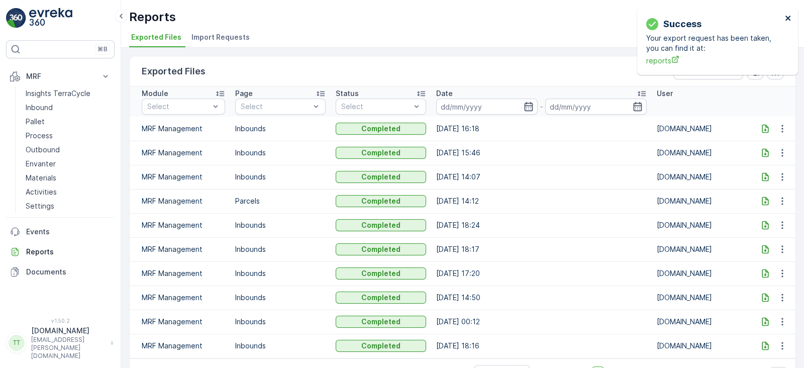
click at [789, 18] on icon "close" at bounding box center [787, 18] width 5 height 5
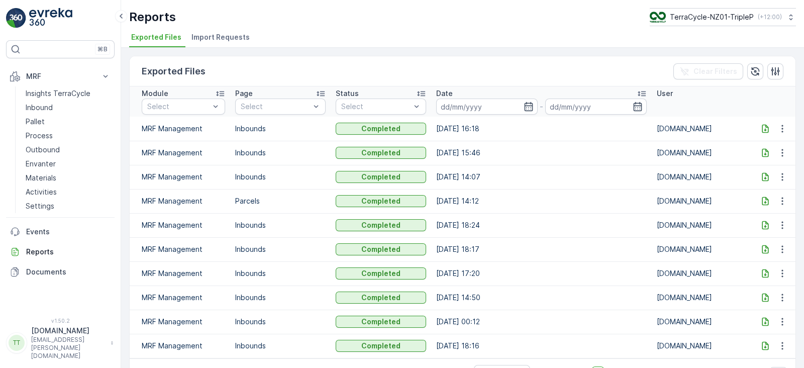
click at [757, 129] on div at bounding box center [765, 129] width 16 height 10
click at [43, 107] on p "Inbound" at bounding box center [39, 107] width 27 height 10
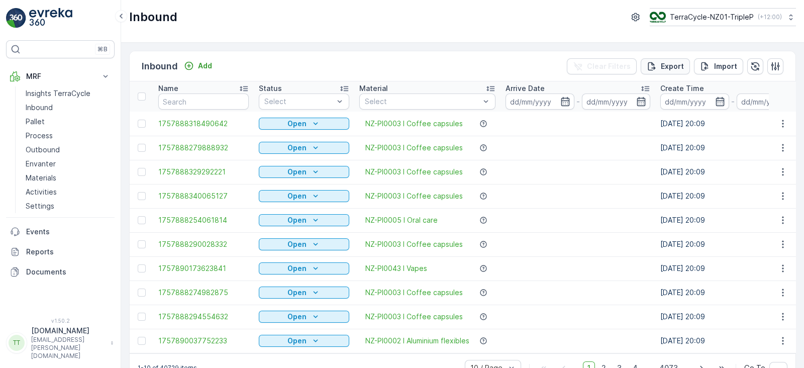
click at [669, 64] on p "Export" at bounding box center [672, 66] width 23 height 10
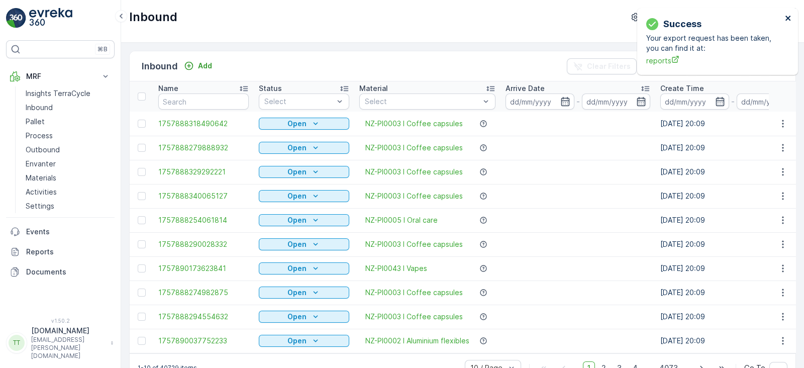
click at [791, 18] on icon "close" at bounding box center [788, 18] width 7 height 8
